Goal: Transaction & Acquisition: Book appointment/travel/reservation

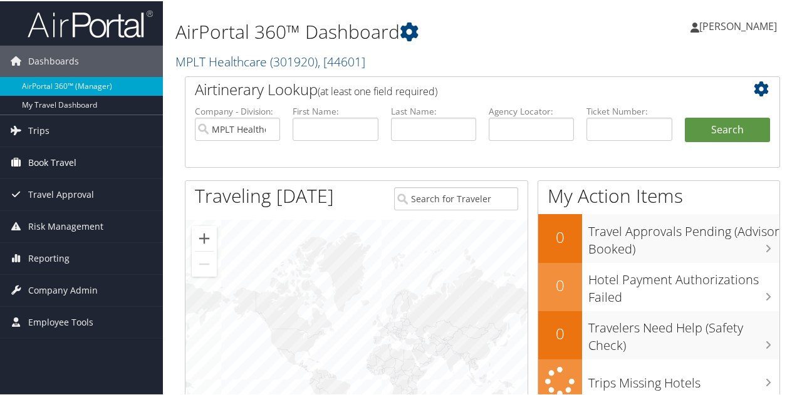
click at [44, 164] on span "Book Travel" at bounding box center [52, 161] width 48 height 31
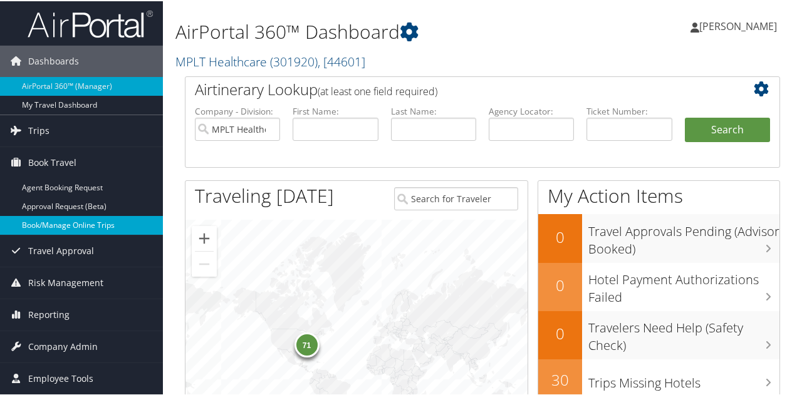
click at [78, 221] on link "Book/Manage Online Trips" at bounding box center [81, 224] width 163 height 19
